Goal: Task Accomplishment & Management: Complete application form

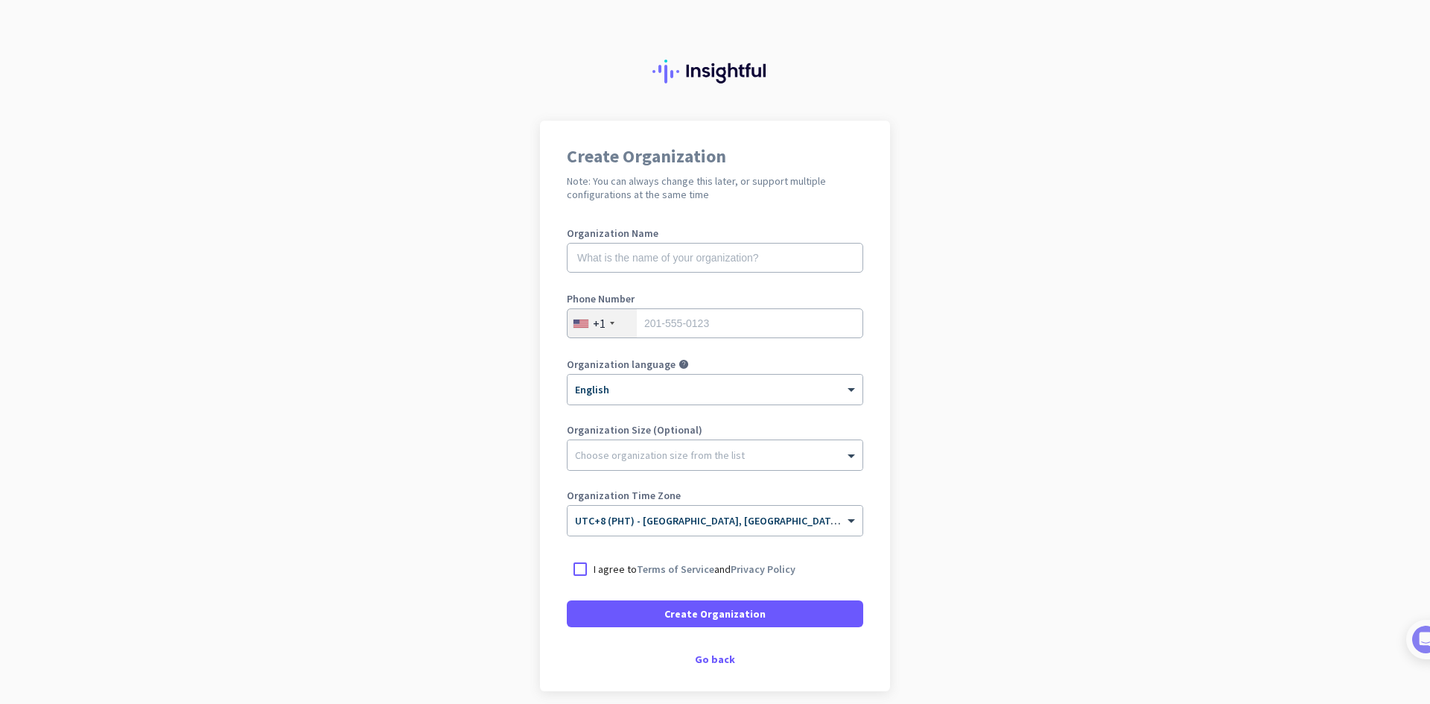
click at [409, 234] on app-onboarding-organization "Create Organization Note: You can always change this later, or support multiple…" at bounding box center [715, 443] width 1430 height 645
click at [734, 264] on input "text" at bounding box center [715, 258] width 296 height 30
type input "Tr"
click at [406, 489] on app-onboarding-organization "Create Organization Note: You can always change this later, or support multiple…" at bounding box center [715, 443] width 1430 height 645
drag, startPoint x: 452, startPoint y: 601, endPoint x: 648, endPoint y: 269, distance: 385.6
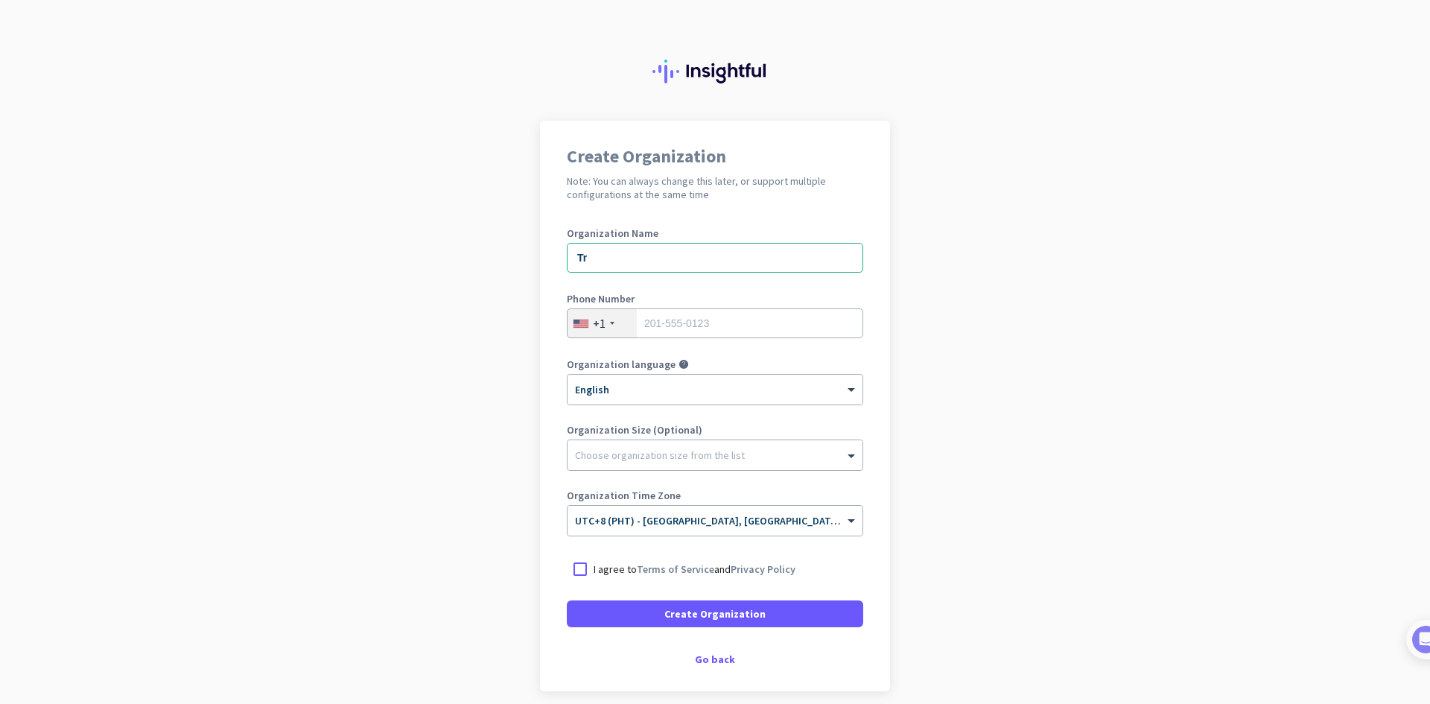
click at [451, 598] on app-onboarding-organization "Create Organization Note: You can always change this later, or support multiple…" at bounding box center [715, 443] width 1430 height 645
click at [719, 659] on div "Go back" at bounding box center [715, 659] width 296 height 10
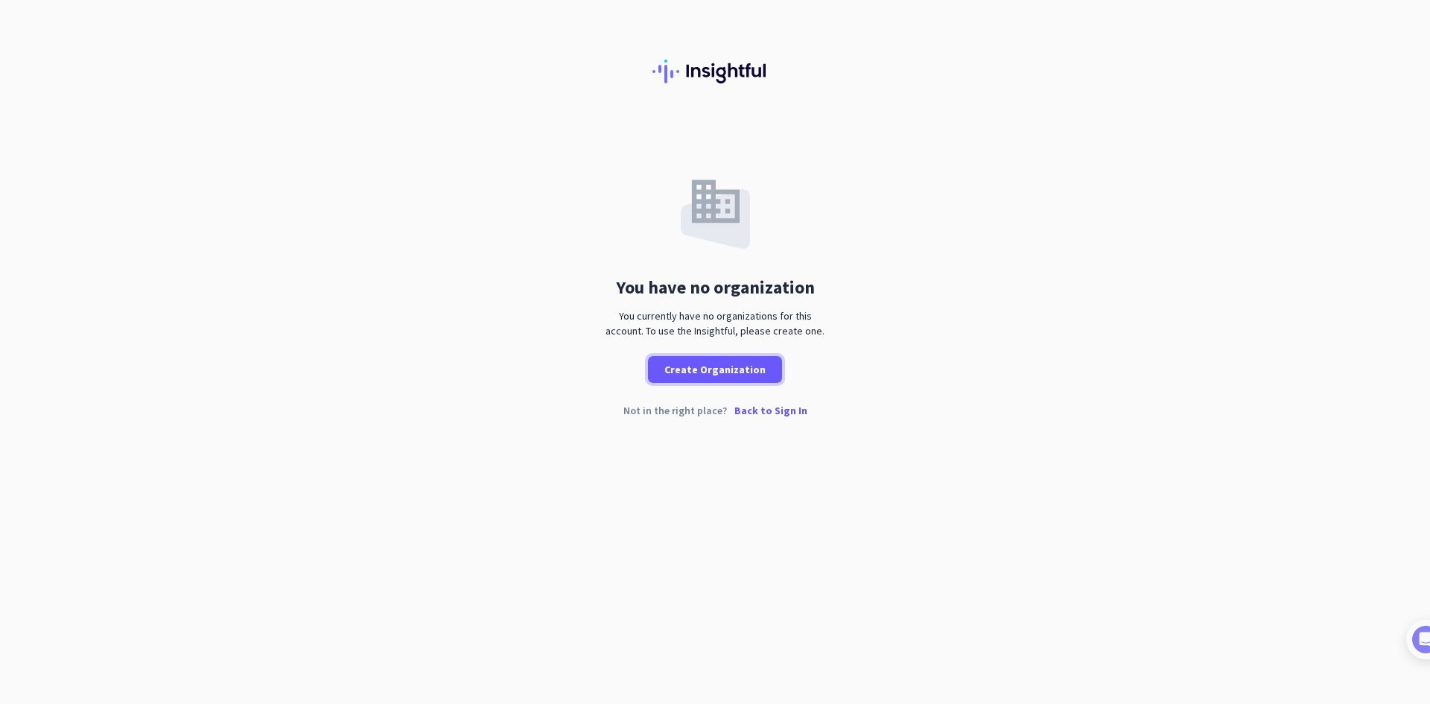
click at [738, 366] on span "Create Organization" at bounding box center [714, 369] width 101 height 15
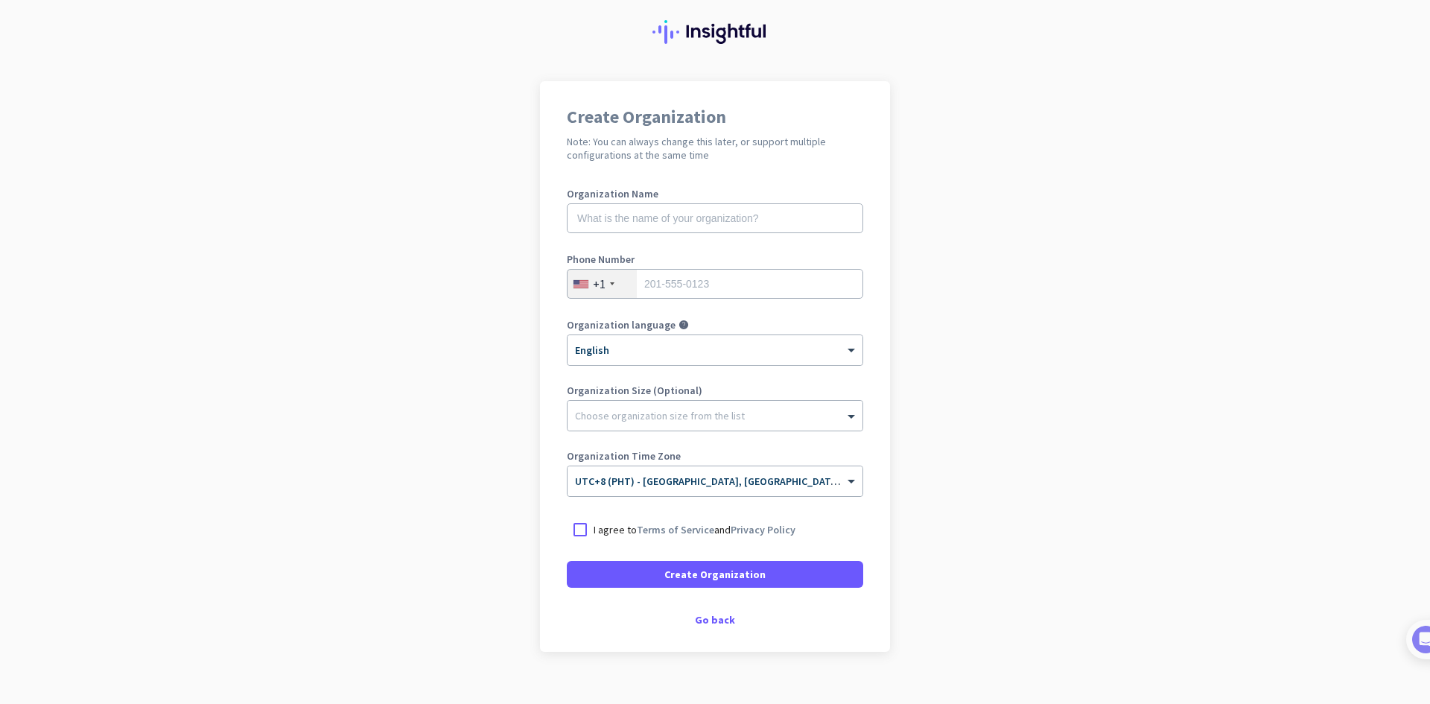
scroll to position [62, 0]
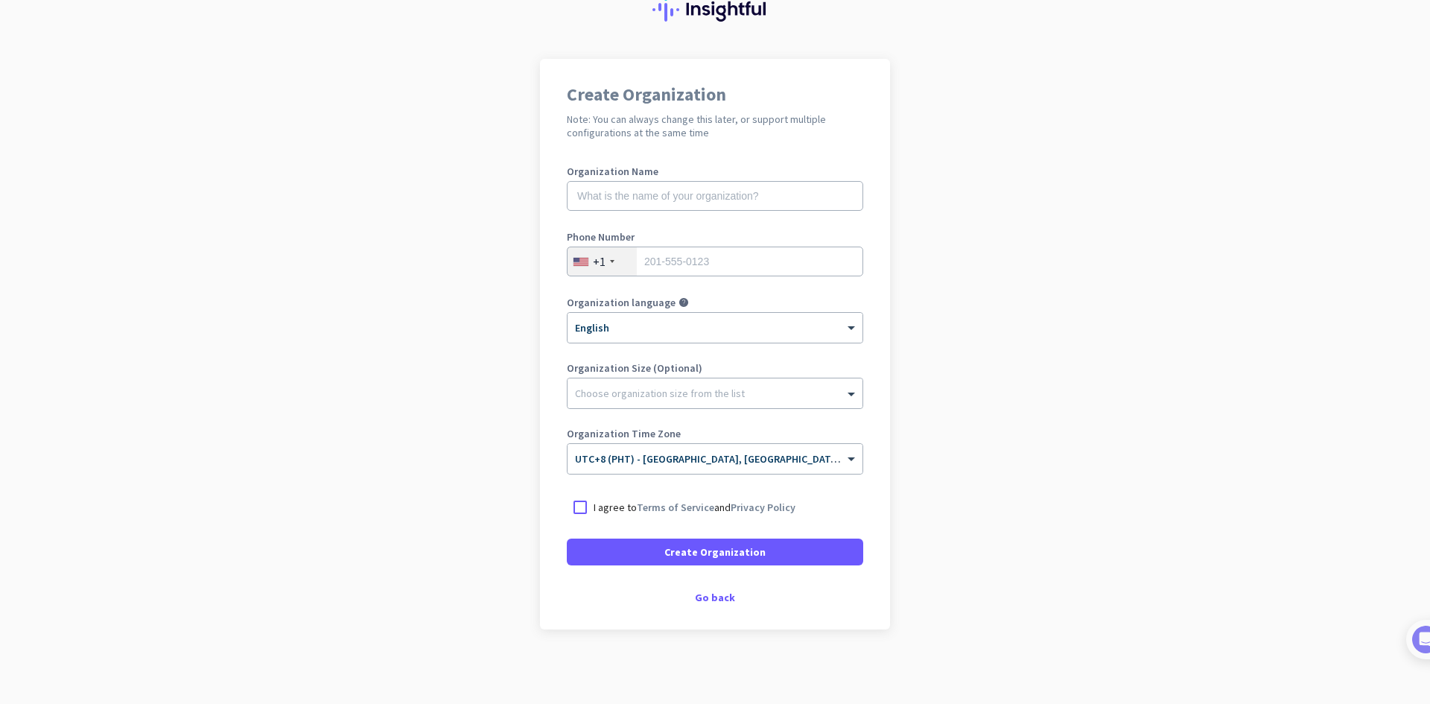
click at [578, 503] on div at bounding box center [580, 507] width 27 height 27
click at [667, 191] on input "text" at bounding box center [715, 196] width 296 height 30
type input "Truebrands"
click at [610, 255] on div "+1" at bounding box center [602, 261] width 69 height 28
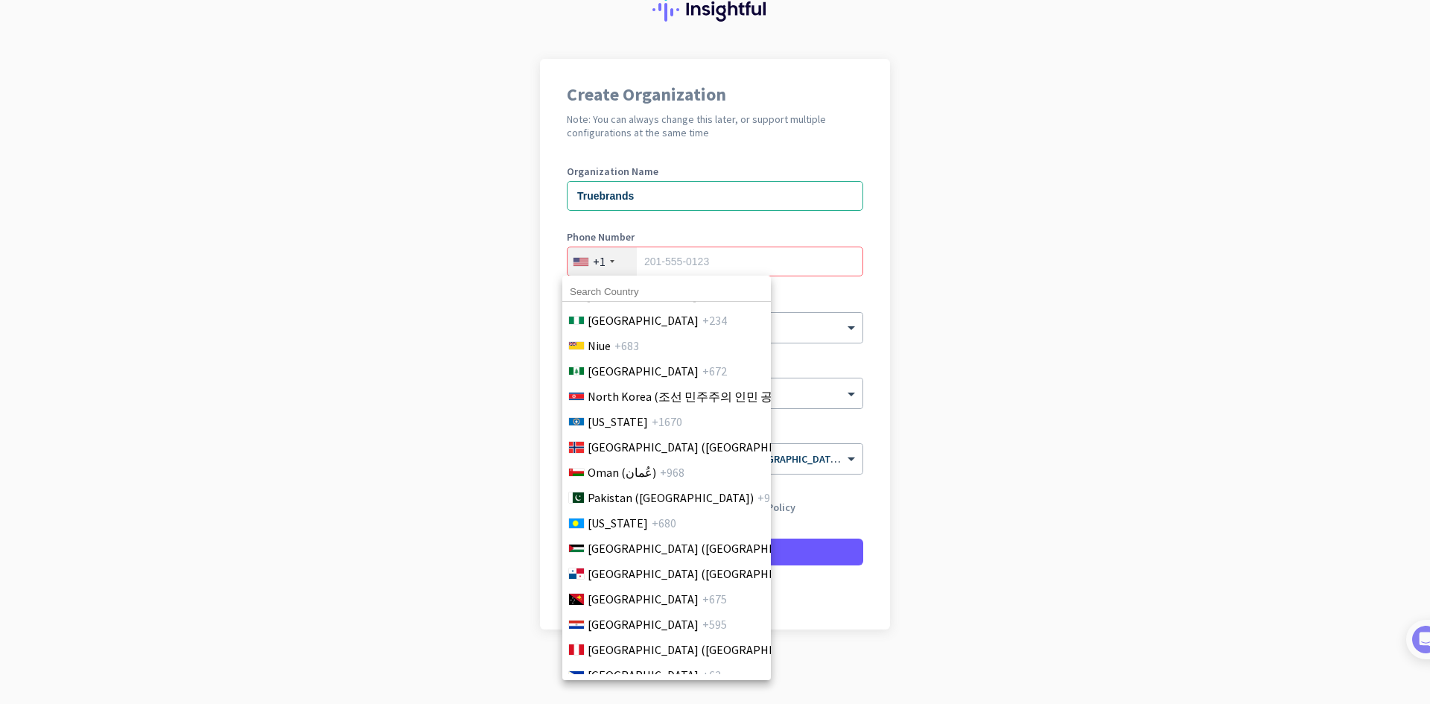
scroll to position [4171, 0]
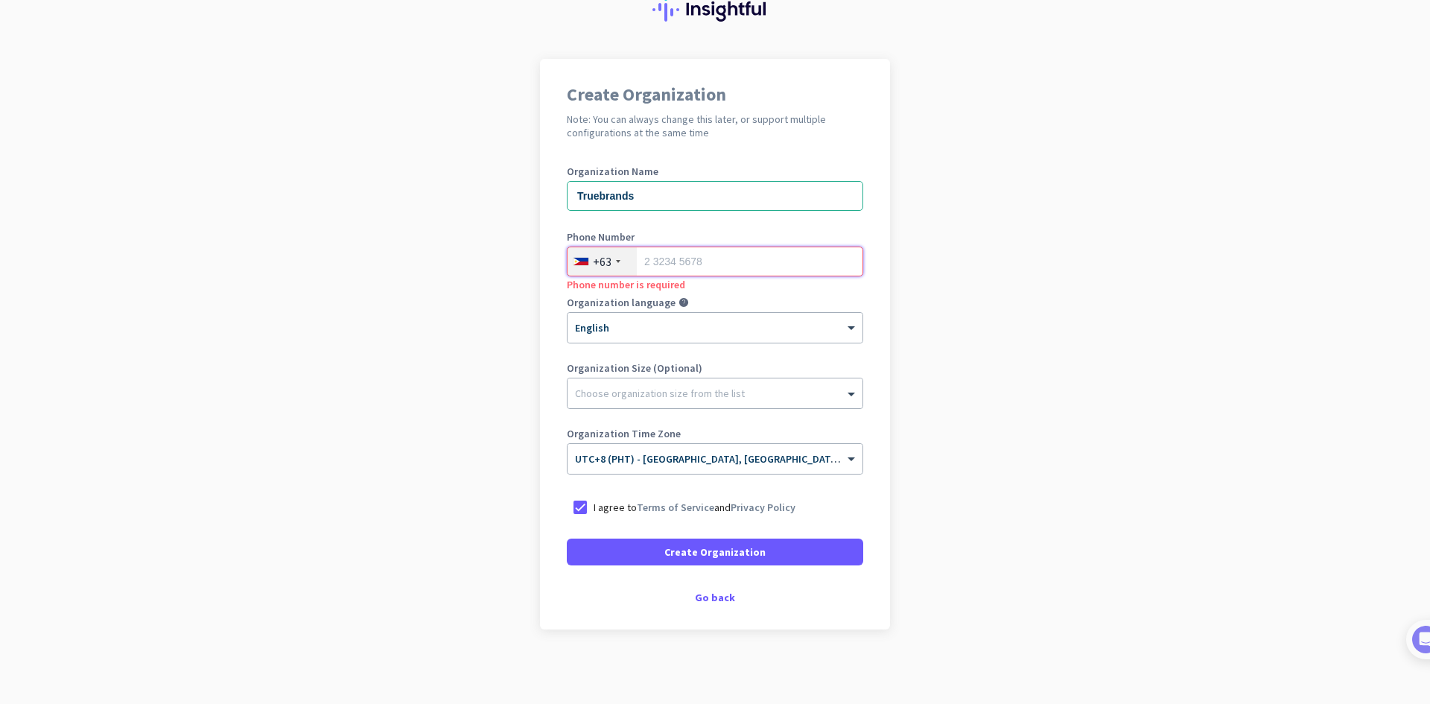
click at [689, 261] on input "tel" at bounding box center [715, 262] width 296 height 30
type input "9685696292"
click at [652, 398] on div "Choose organization size from the list" at bounding box center [660, 393] width 170 height 13
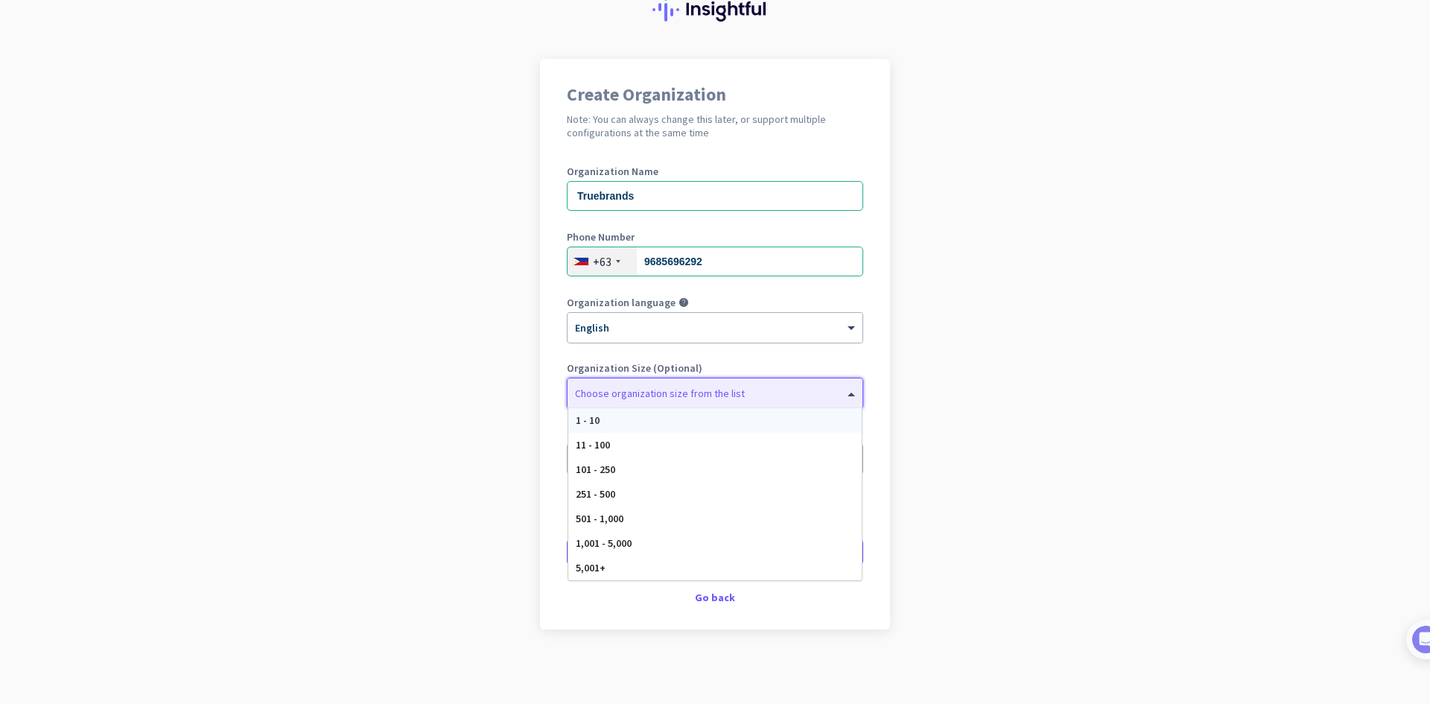
click at [474, 395] on app-onboarding-organization "Create Organization Note: You can always change this later, or support multiple…" at bounding box center [715, 381] width 1430 height 645
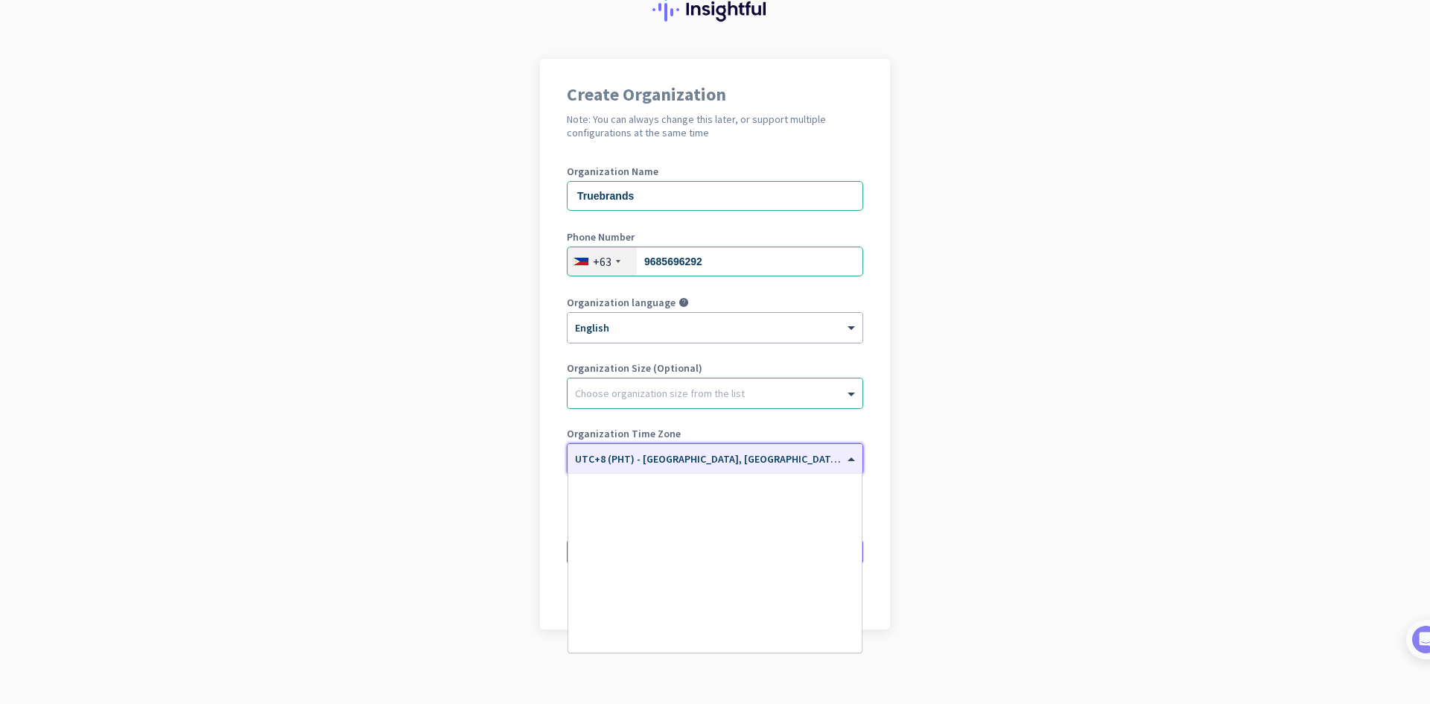
click at [618, 462] on span "UTC+8 (PHT) - [GEOGRAPHIC_DATA], [GEOGRAPHIC_DATA], [GEOGRAPHIC_DATA], [GEOGRAP…" at bounding box center [809, 458] width 468 height 13
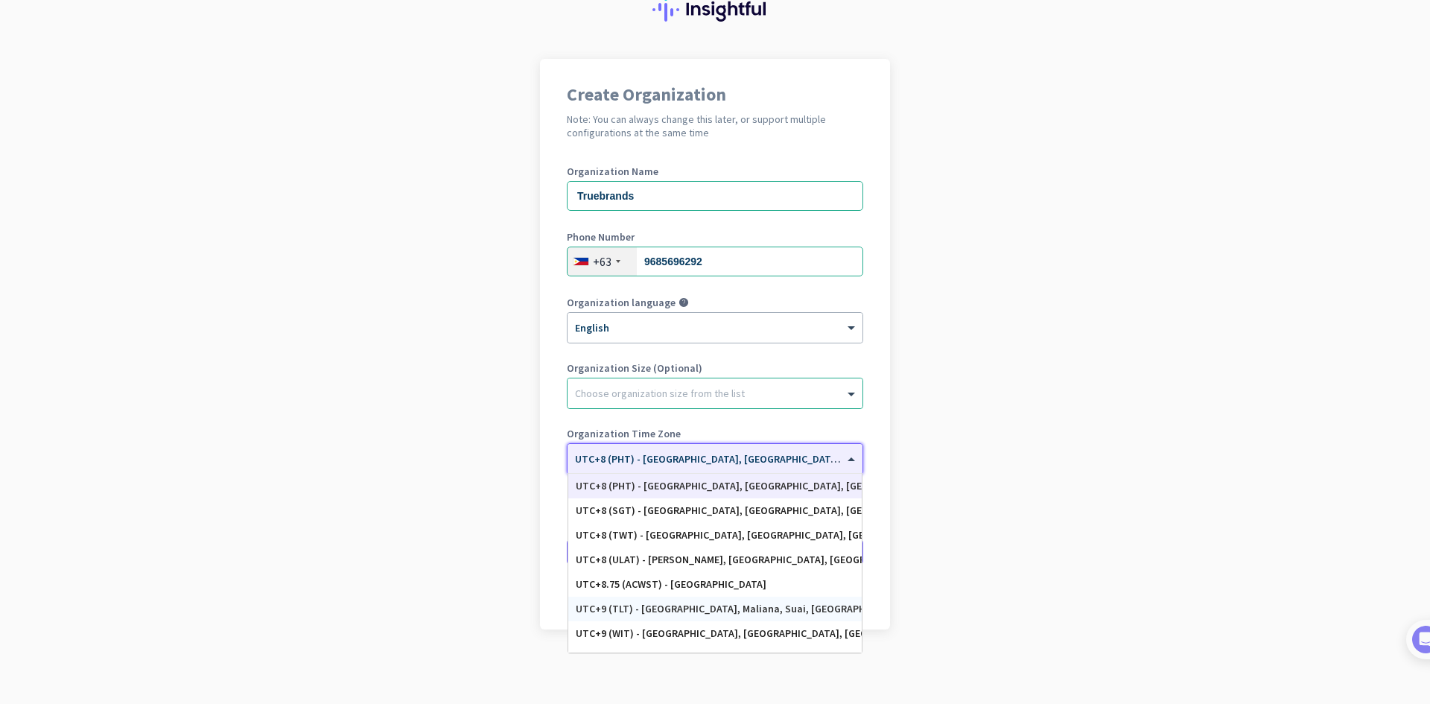
scroll to position [6586, 0]
click at [682, 558] on div "UTC+8 (PHT) - [GEOGRAPHIC_DATA], [GEOGRAPHIC_DATA], [GEOGRAPHIC_DATA], [GEOGRAP…" at bounding box center [715, 560] width 279 height 13
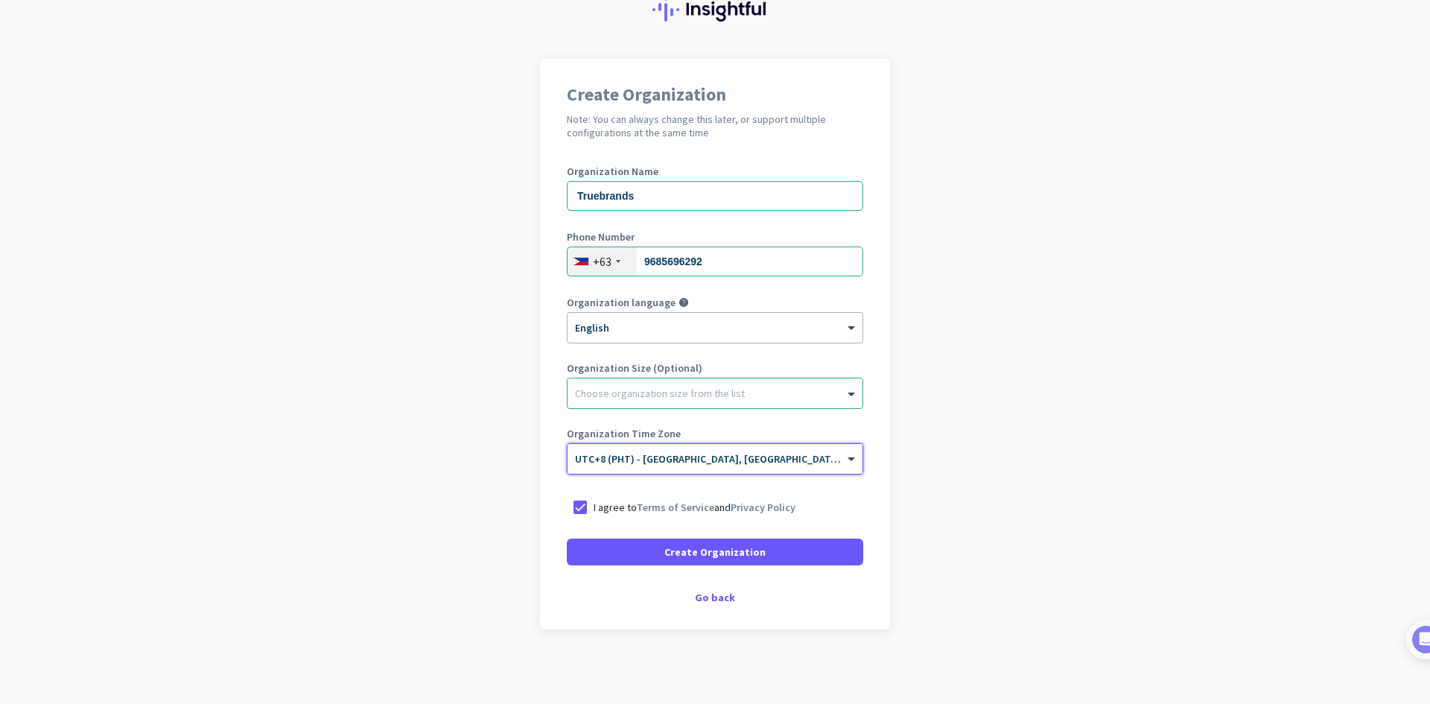
click at [969, 509] on app-onboarding-organization "Create Organization Note: You can always change this later, or support multiple…" at bounding box center [715, 381] width 1430 height 645
click at [676, 548] on span "Create Organization" at bounding box center [714, 551] width 101 height 15
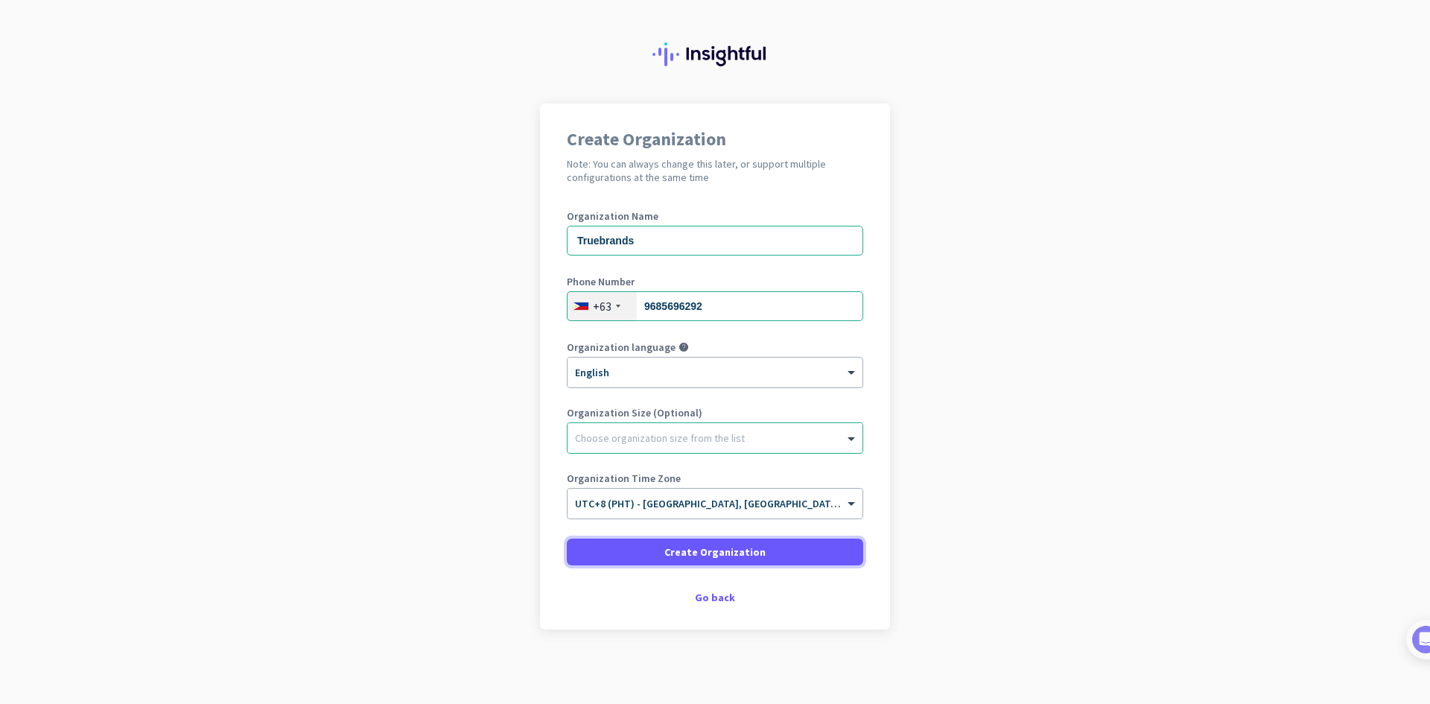
scroll to position [17, 0]
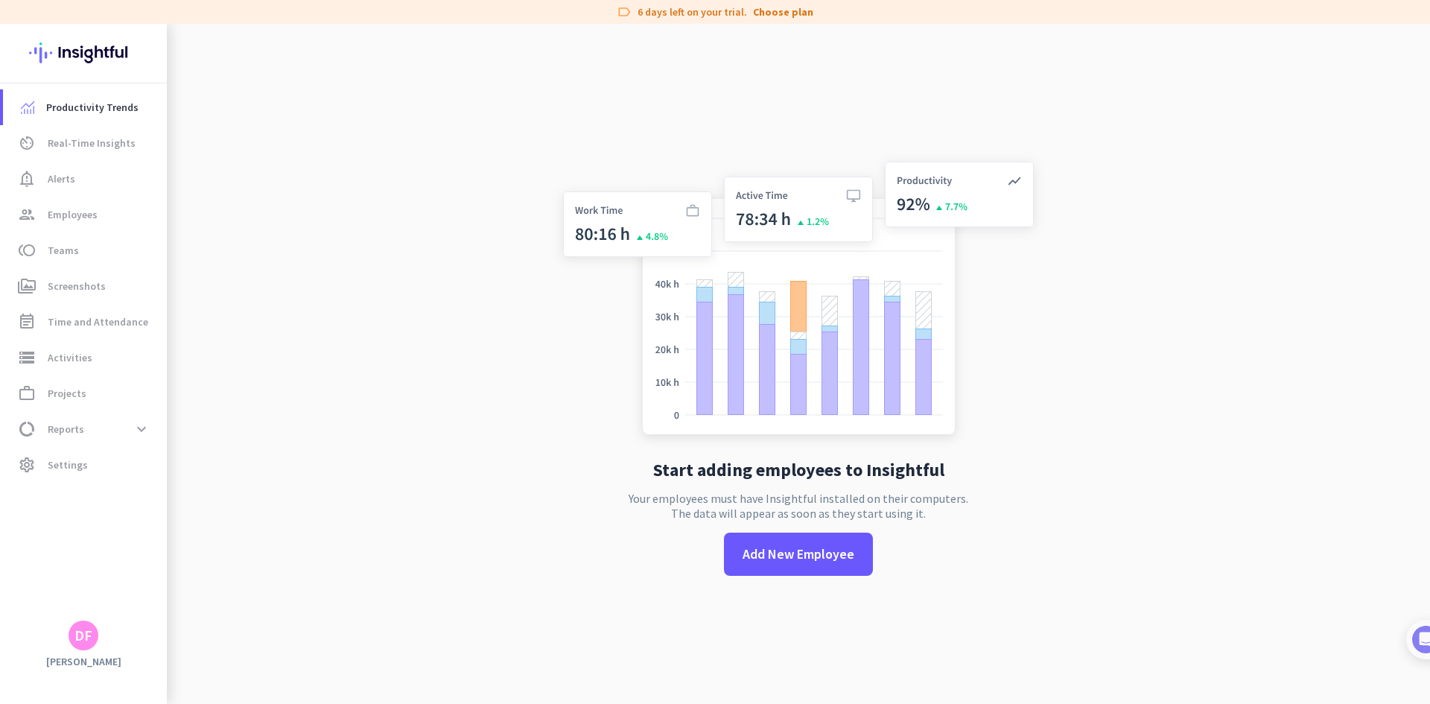
click at [325, 223] on app-no-employees "Start adding employees to Insightful Your employees must have Insightful instal…" at bounding box center [798, 376] width 1263 height 704
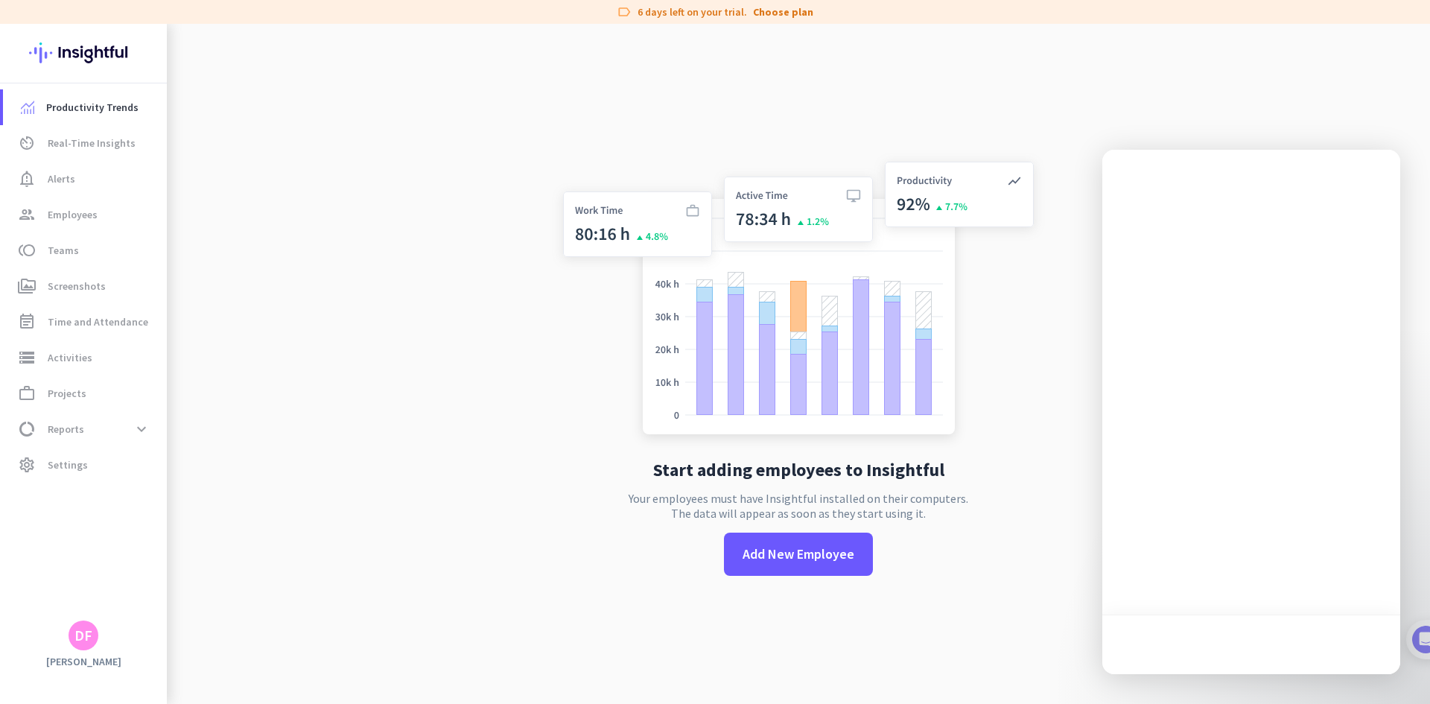
click at [483, 107] on app-no-employees "Start adding employees to Insightful Your employees must have Insightful instal…" at bounding box center [798, 376] width 1263 height 704
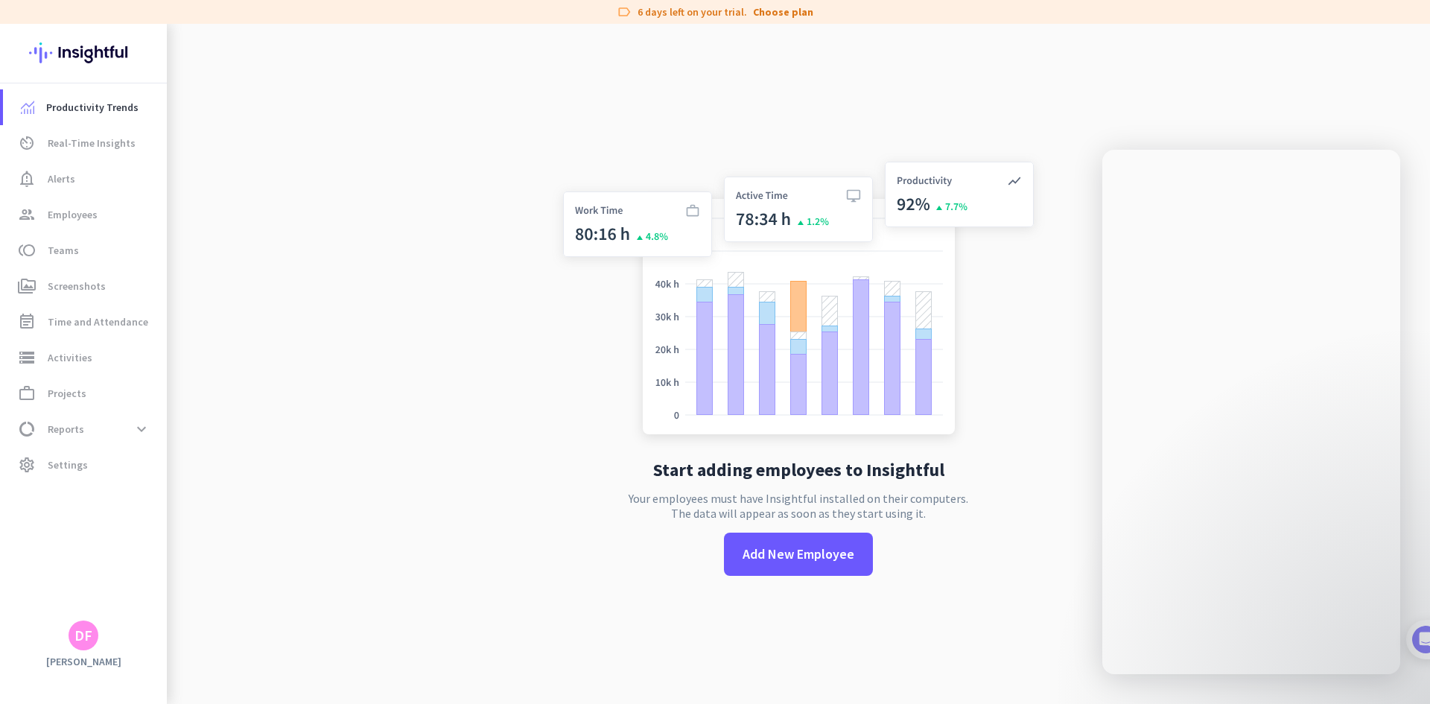
click at [481, 109] on app-no-employees "Start adding employees to Insightful Your employees must have Insightful instal…" at bounding box center [798, 376] width 1263 height 704
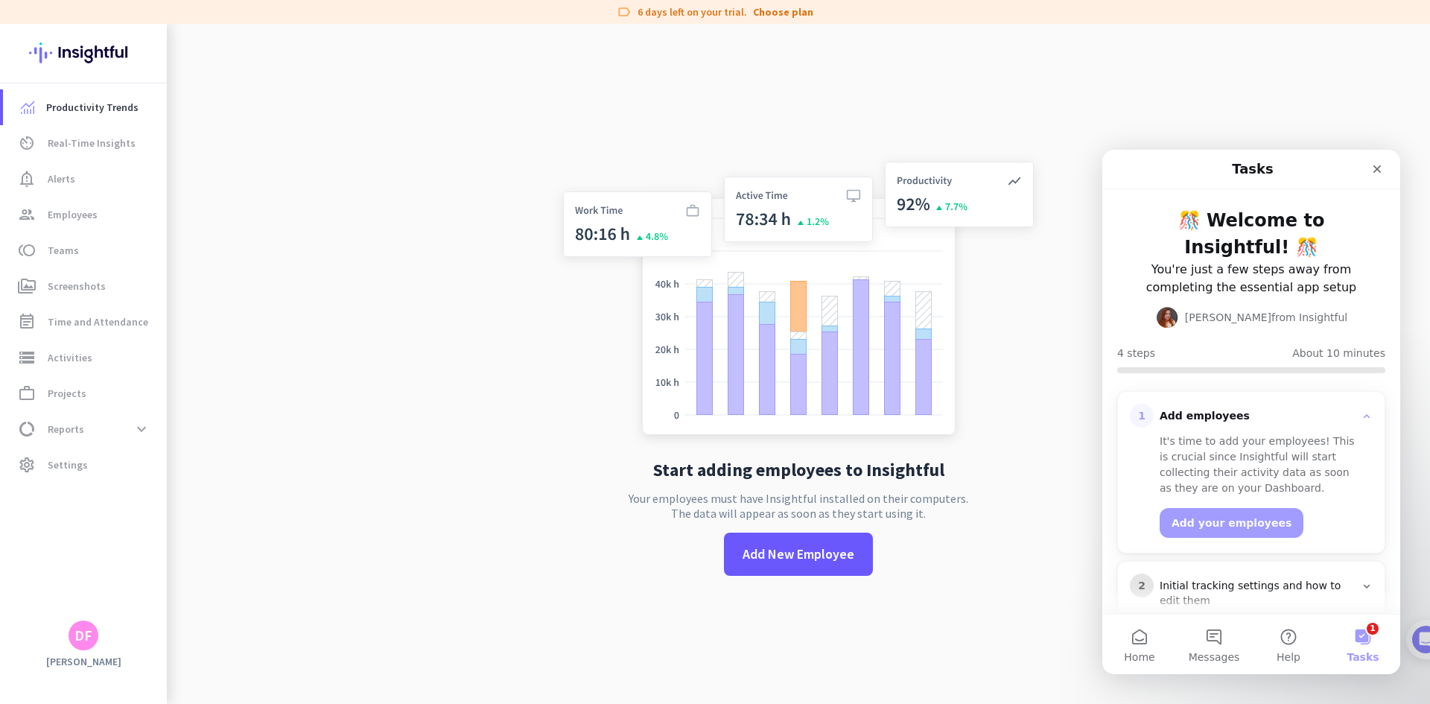
click at [1380, 172] on icon "Close" at bounding box center [1377, 169] width 8 height 8
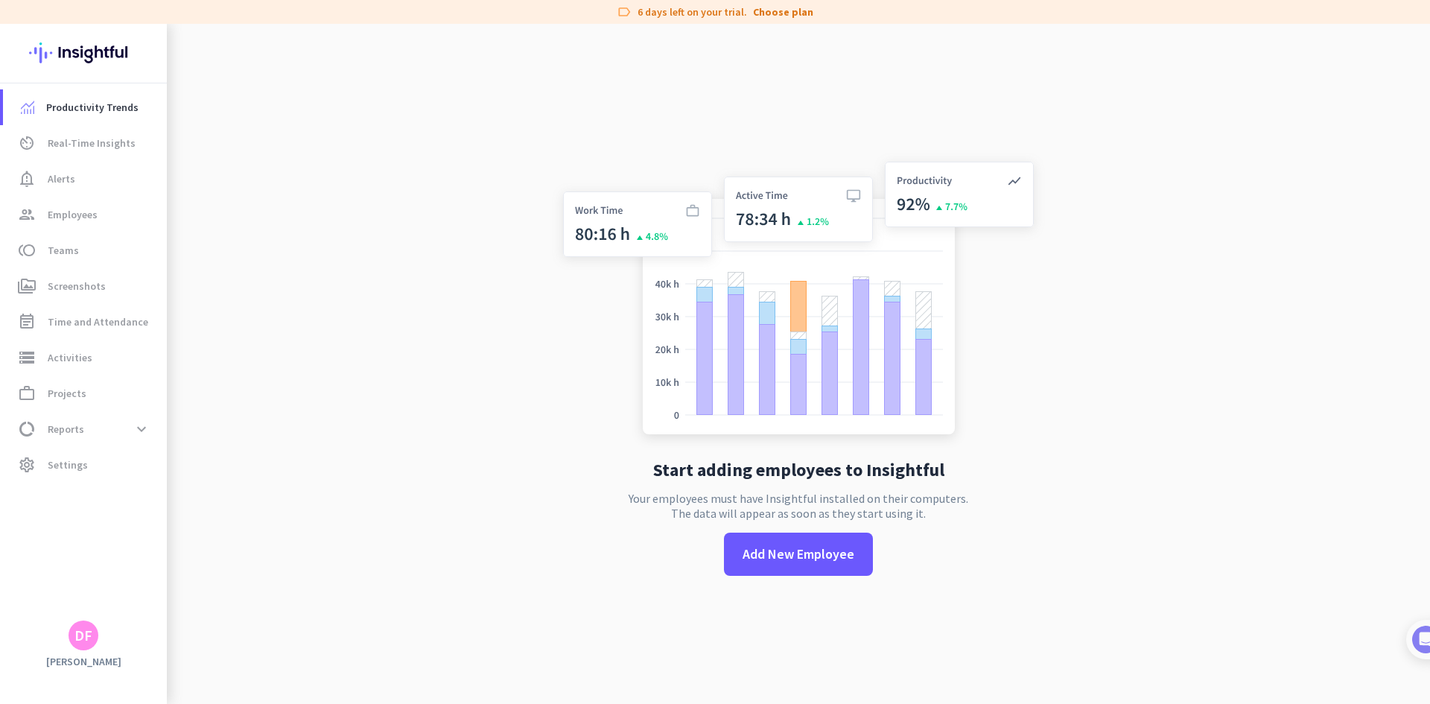
click at [1217, 92] on app-no-employees "Start adding employees to Insightful Your employees must have Insightful instal…" at bounding box center [798, 376] width 1263 height 704
click at [321, 292] on app-no-employees "Start adding employees to Insightful Your employees must have Insightful instal…" at bounding box center [798, 376] width 1263 height 704
click at [89, 431] on span "data_usage Reports expand_more" at bounding box center [85, 429] width 140 height 27
drag, startPoint x: 89, startPoint y: 431, endPoint x: 413, endPoint y: 288, distance: 354.5
click at [91, 431] on span "data_usage Reports expand_less" at bounding box center [85, 429] width 140 height 27
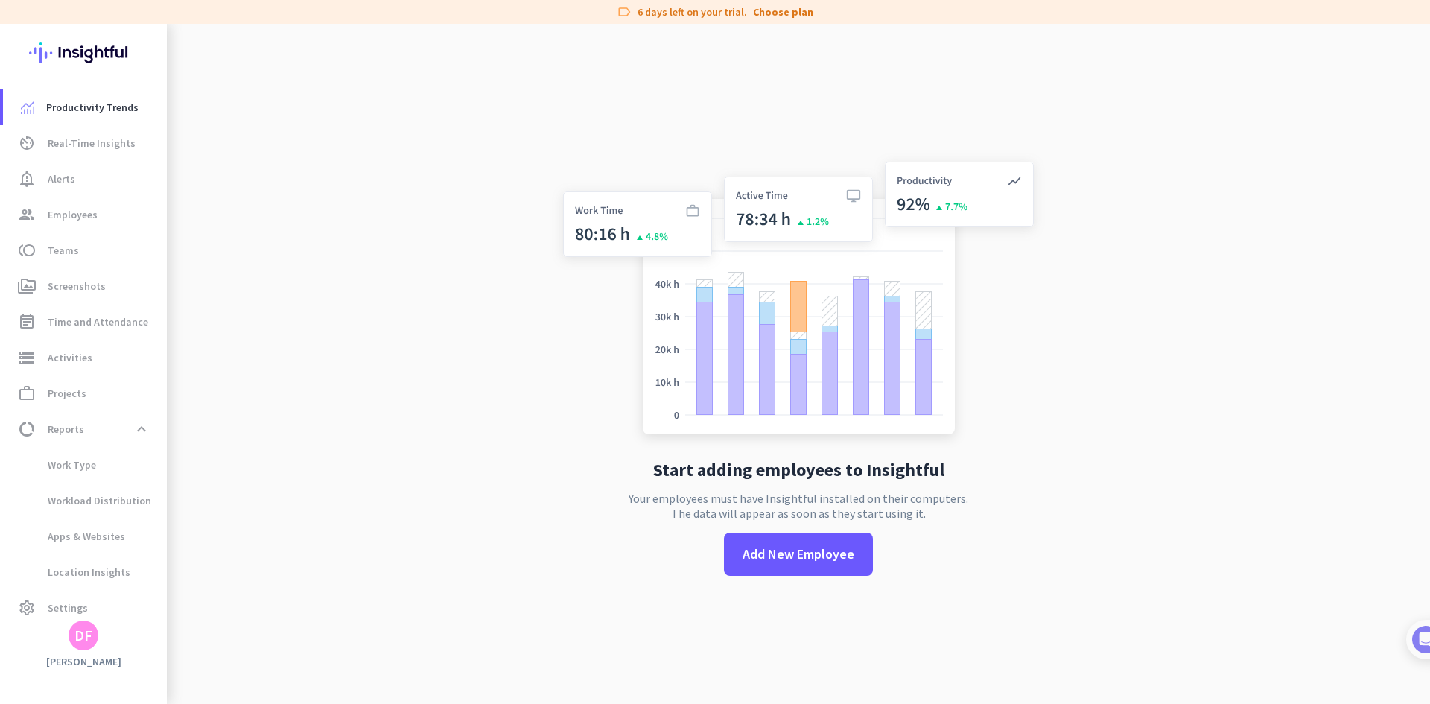
click at [414, 282] on div "Start adding employees to Insightful Your employees must have Insightful instal…" at bounding box center [798, 364] width 1263 height 680
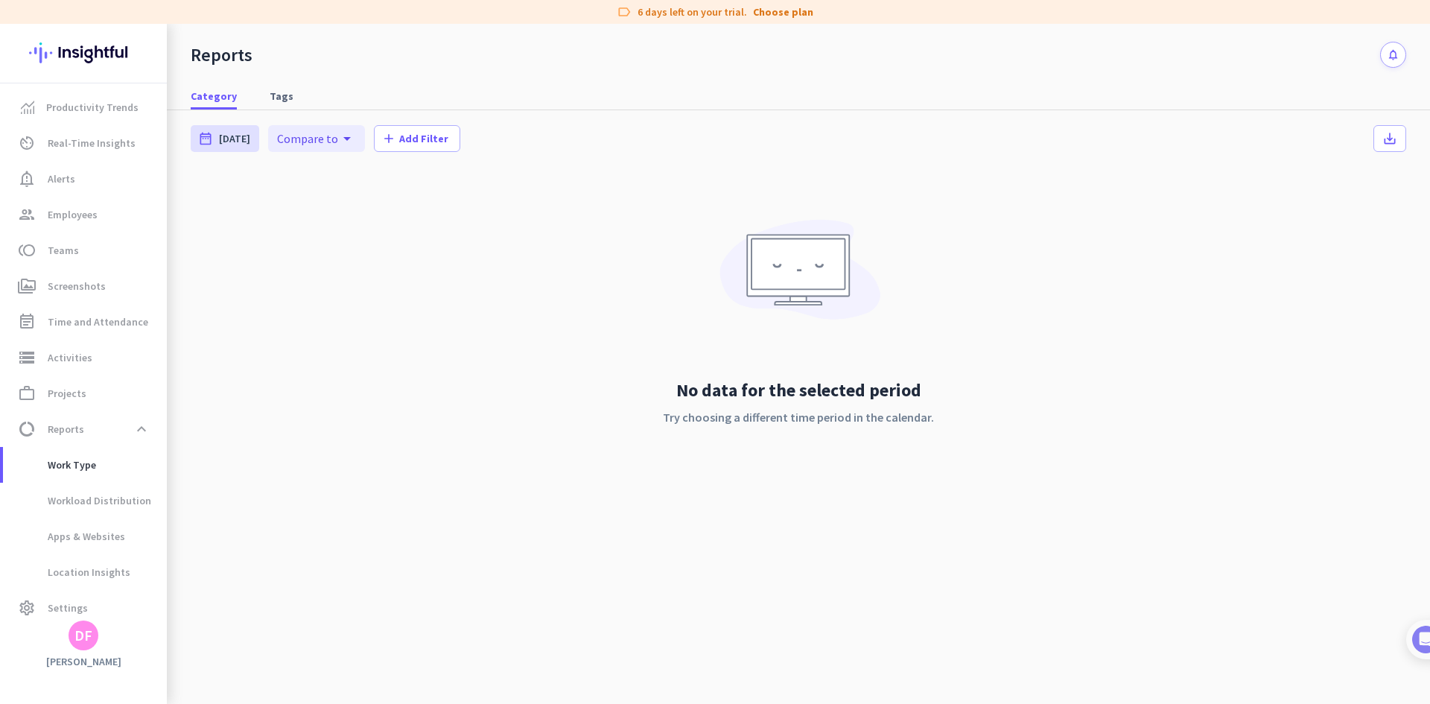
drag, startPoint x: 287, startPoint y: 425, endPoint x: 284, endPoint y: 385, distance: 39.7
click at [287, 419] on app-reports-tab "date_range [DATE] [DATE] - [DATE] Compare to arrow_drop_down [DATE] - [DATE] ad…" at bounding box center [799, 407] width 1216 height 594
click at [348, 393] on div "No data for the selected period Try choosing a different time period in the cal…" at bounding box center [799, 335] width 1216 height 329
click at [489, 523] on div "date_range [DATE] [DATE] - [DATE] Compare to arrow_drop_down [DATE] - [DATE] ad…" at bounding box center [798, 317] width 1263 height 414
